Goal: Information Seeking & Learning: Find specific fact

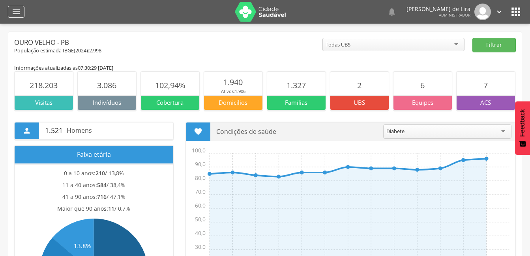
click at [15, 12] on icon "" at bounding box center [15, 11] width 9 height 9
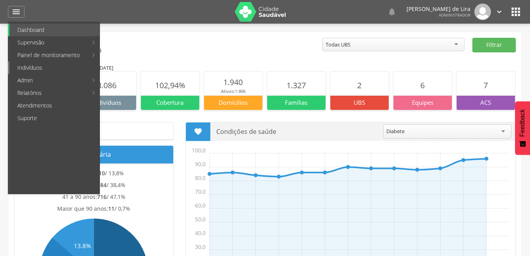
click at [28, 71] on link "Indivíduos" at bounding box center [54, 68] width 90 height 13
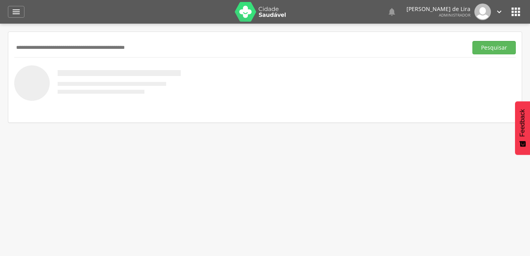
click at [45, 52] on input "text" at bounding box center [239, 47] width 450 height 13
type input "**********"
click at [494, 48] on button "Pesquisar" at bounding box center [493, 47] width 43 height 13
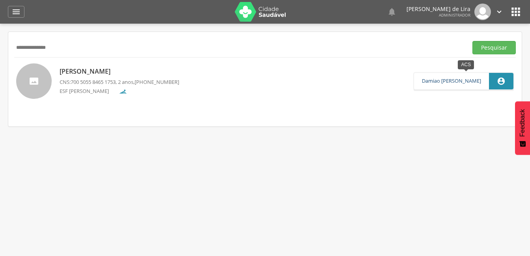
click at [441, 81] on link "Damiao [PERSON_NAME]" at bounding box center [450, 81] width 59 height 6
type input "**********"
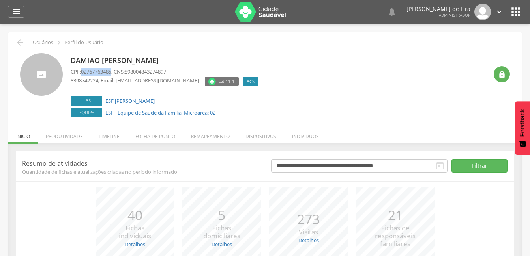
drag, startPoint x: 114, startPoint y: 71, endPoint x: 82, endPoint y: 73, distance: 32.1
click at [82, 73] on p "CPF: 02767763485 , CNS: 898004843274897" at bounding box center [167, 71] width 192 height 7
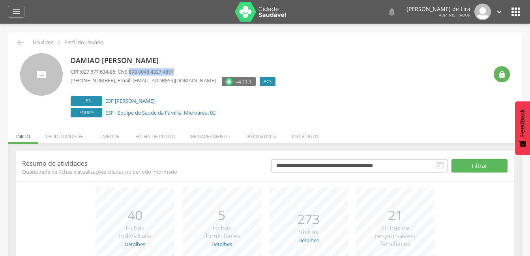
drag, startPoint x: 182, startPoint y: 69, endPoint x: 136, endPoint y: 71, distance: 46.2
click at [136, 71] on span "898 0048 4327 4897" at bounding box center [151, 71] width 45 height 7
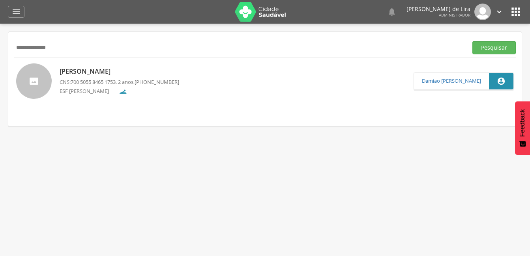
click at [70, 71] on p "[PERSON_NAME]" at bounding box center [119, 71] width 119 height 9
type input "**********"
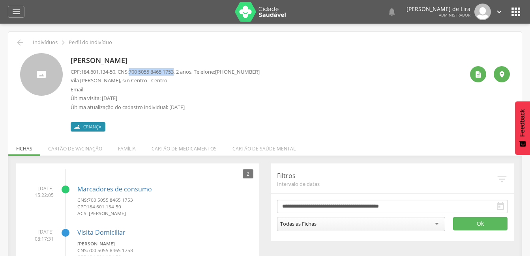
drag, startPoint x: 182, startPoint y: 70, endPoint x: 135, endPoint y: 70, distance: 46.9
click at [135, 70] on p "CPF: 184.601.134-50 , CNS: [PHONE_NUMBER] , 2 anos, Telefone: [PHONE_NUMBER]" at bounding box center [165, 71] width 189 height 7
copy span "700 5055 8465 1753"
drag, startPoint x: 119, startPoint y: 70, endPoint x: 82, endPoint y: 66, distance: 36.9
click at [82, 66] on div "[PERSON_NAME] CPF: 184.601.134-50 , CNS: [PHONE_NUMBER] , 2 anos, Telefone: [PH…" at bounding box center [165, 92] width 189 height 78
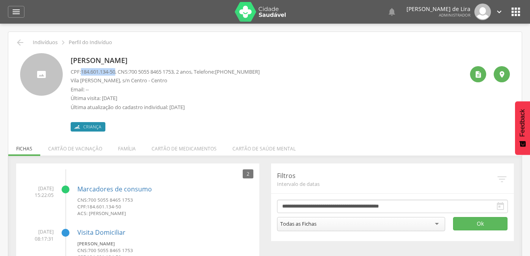
copy span "184.601.134-50"
drag, startPoint x: 201, startPoint y: 59, endPoint x: 54, endPoint y: 65, distance: 147.2
click at [54, 65] on div "[PERSON_NAME] CPF: 184.601.134-50 , CNS: [PHONE_NUMBER] , 2 anos, Telefone: [PH…" at bounding box center [264, 92] width 489 height 78
drag, startPoint x: 54, startPoint y: 65, endPoint x: 166, endPoint y: 60, distance: 112.1
copy div "[PERSON_NAME]"
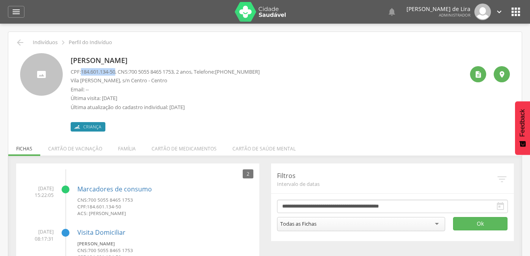
copy div "[PERSON_NAME]"
